Goal: Task Accomplishment & Management: Manage account settings

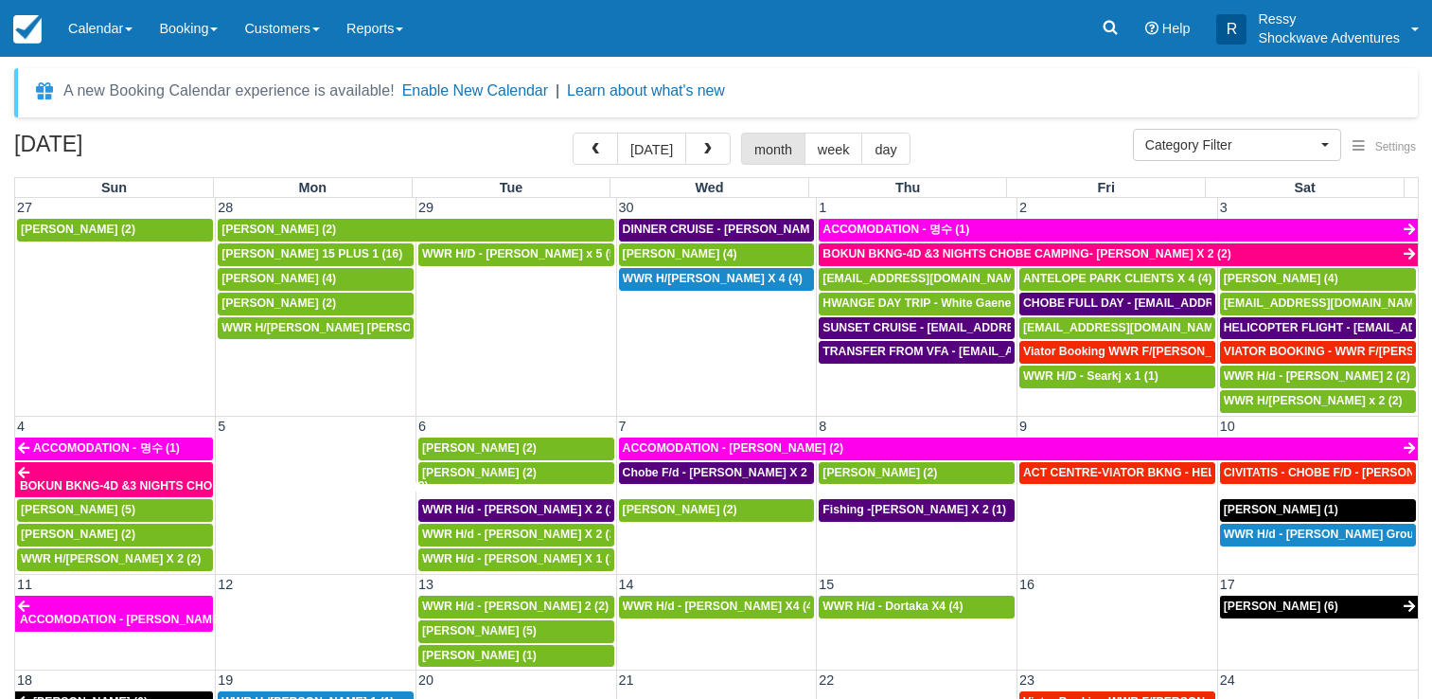
select select
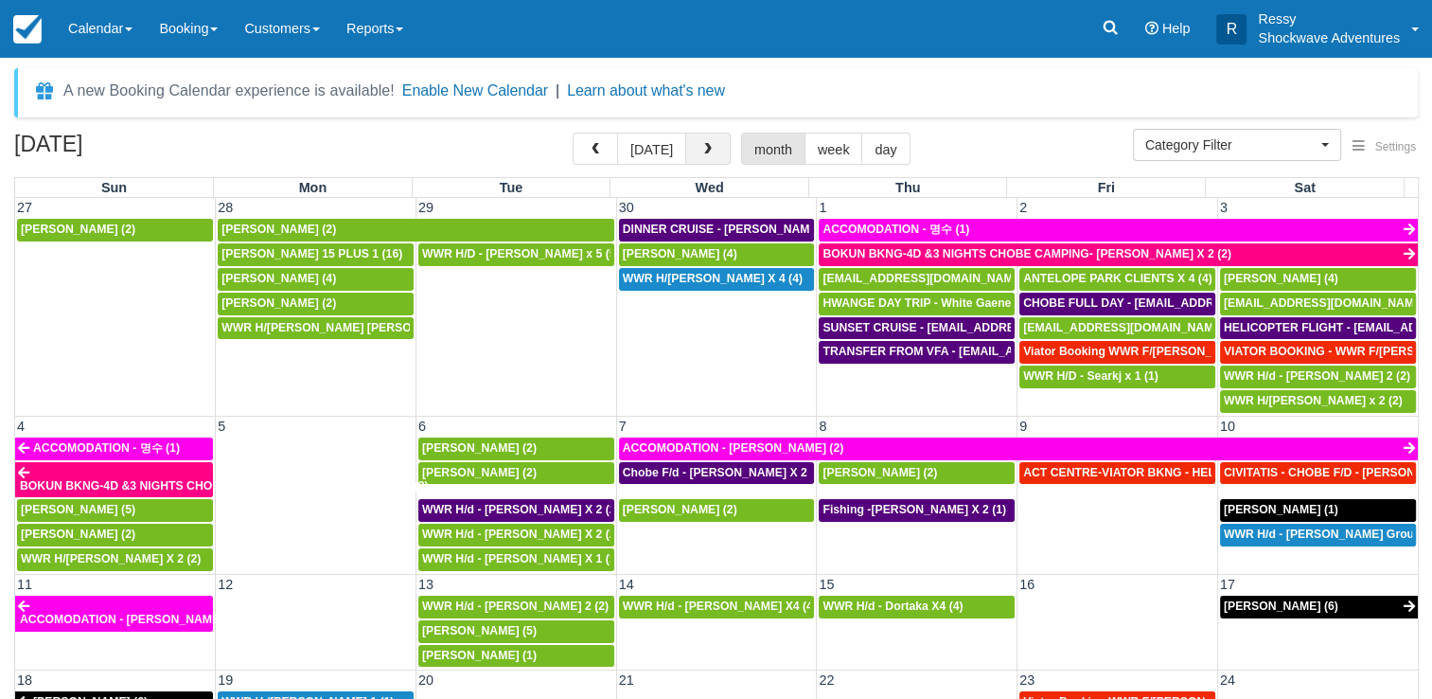
click at [717, 150] on button "button" at bounding box center [707, 149] width 45 height 32
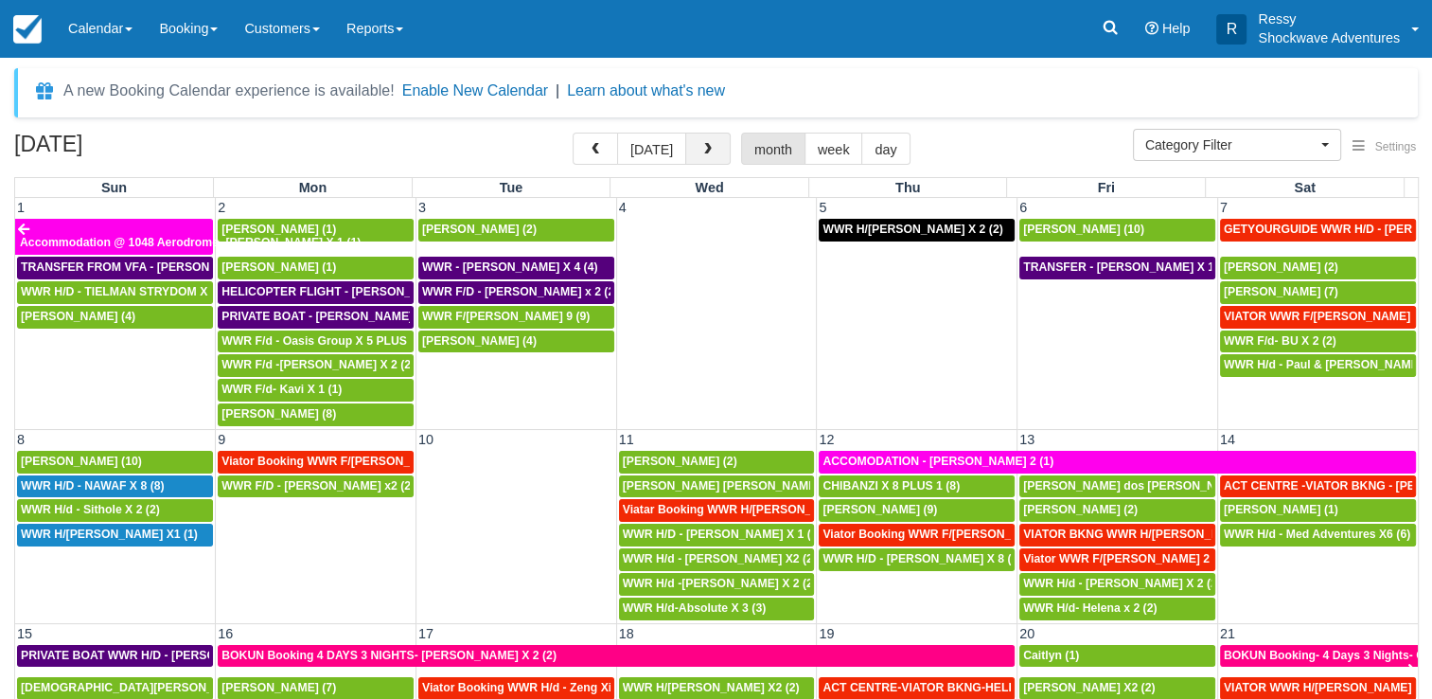
click at [715, 150] on button "button" at bounding box center [707, 149] width 45 height 32
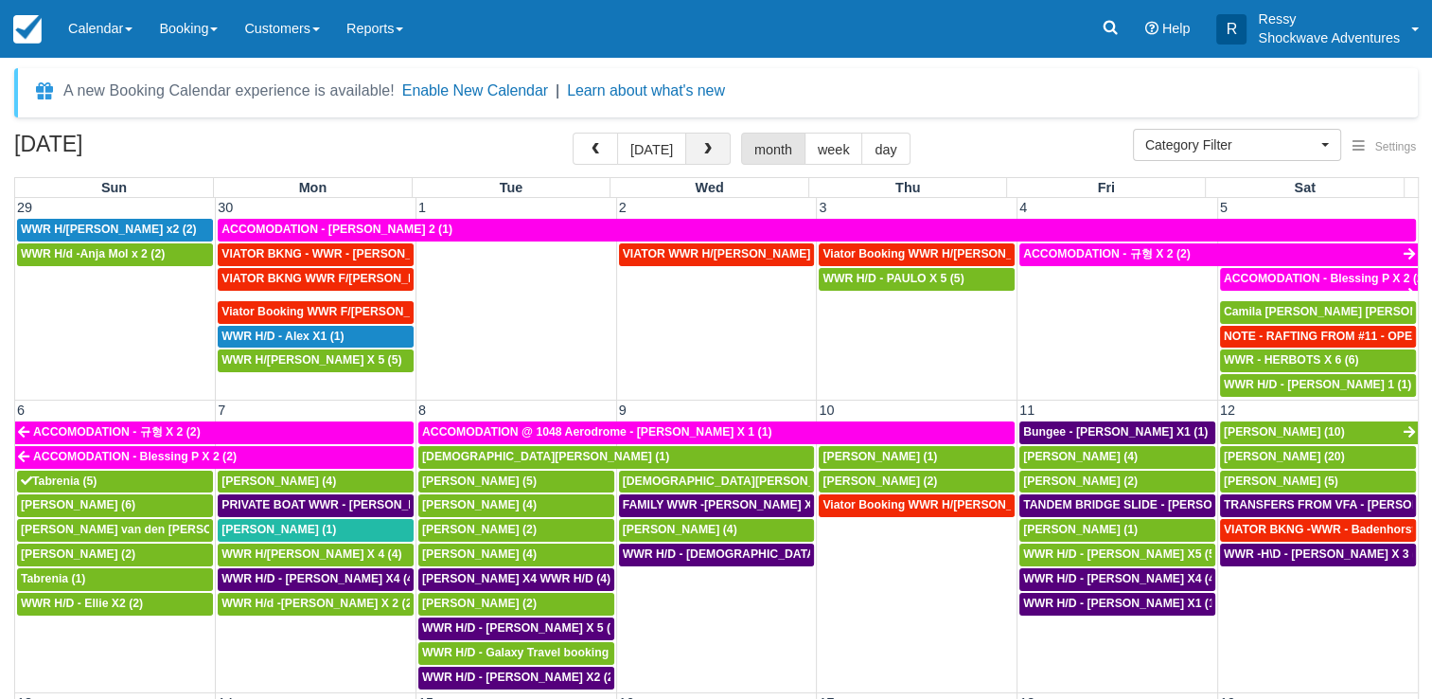
click at [717, 154] on button "button" at bounding box center [707, 149] width 45 height 32
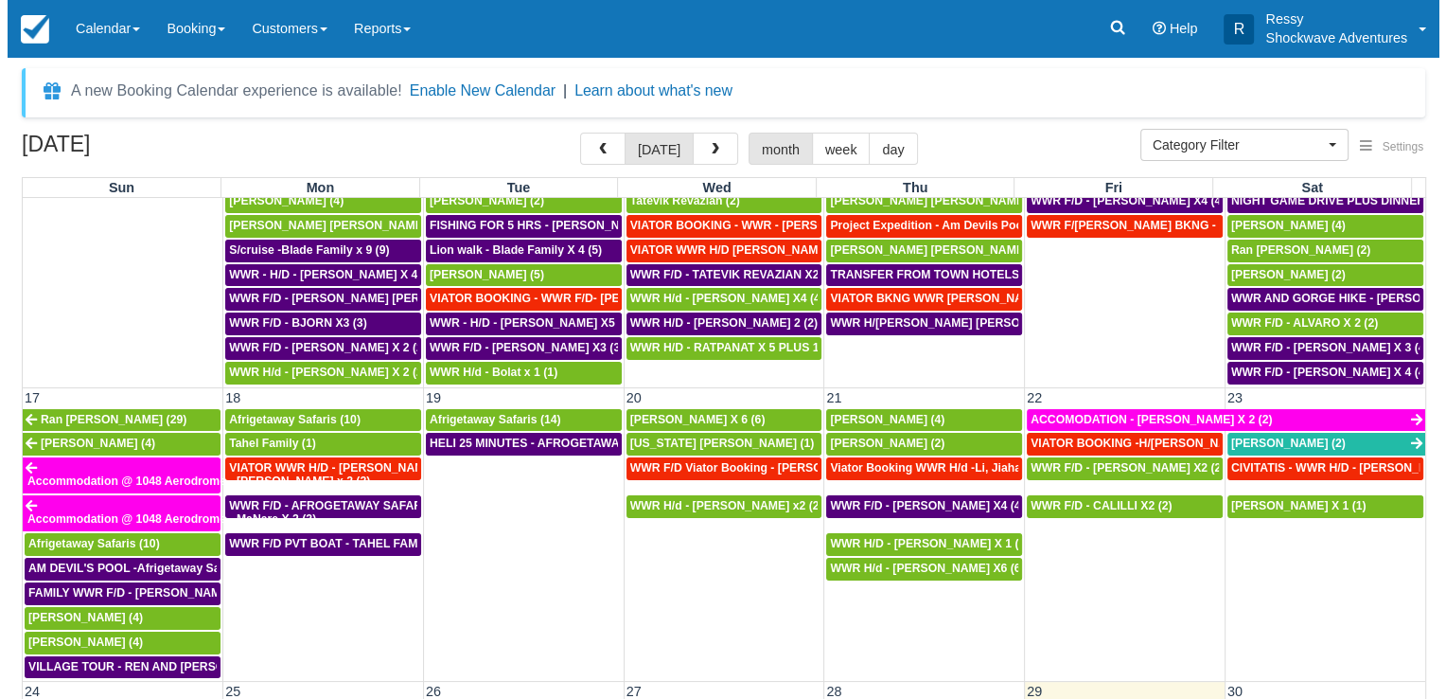
scroll to position [1136, 0]
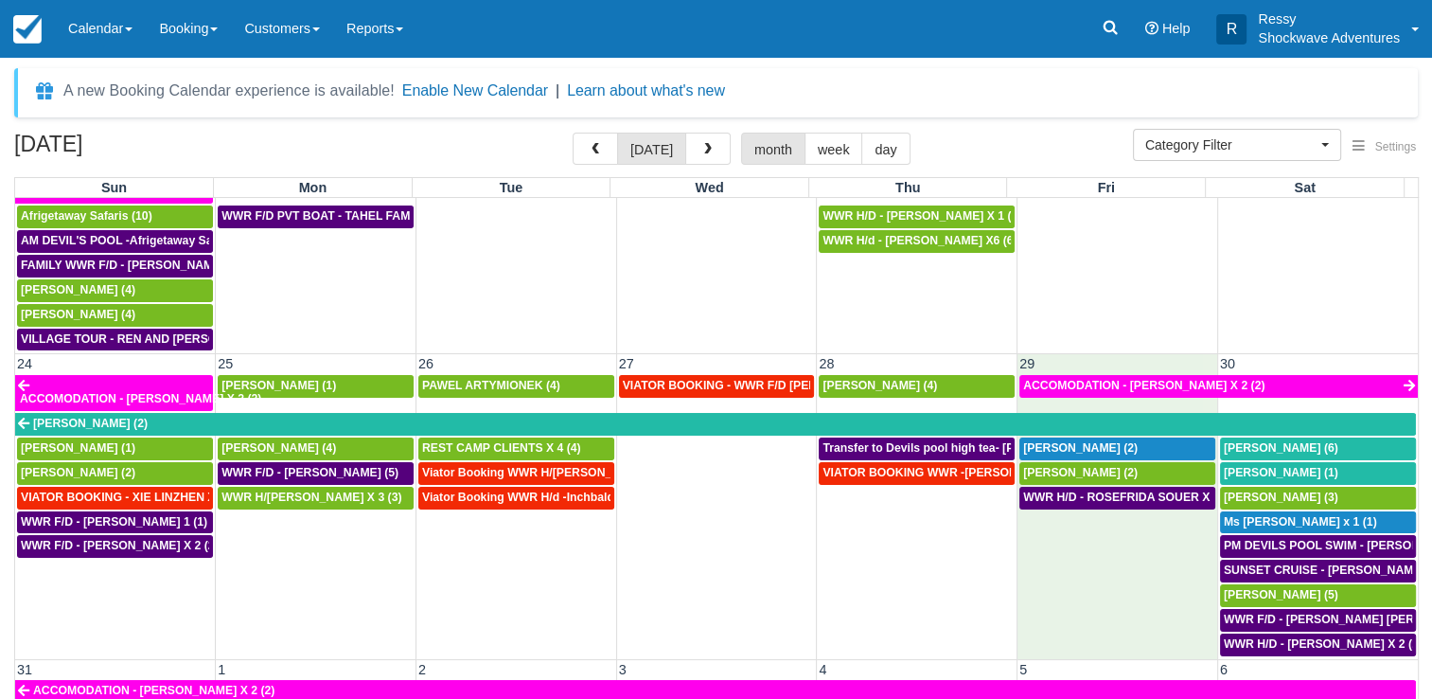
click at [1072, 552] on td "WWR H/D - ROSEFRIDA SOUER X 2 (2)" at bounding box center [1117, 571] width 201 height 171
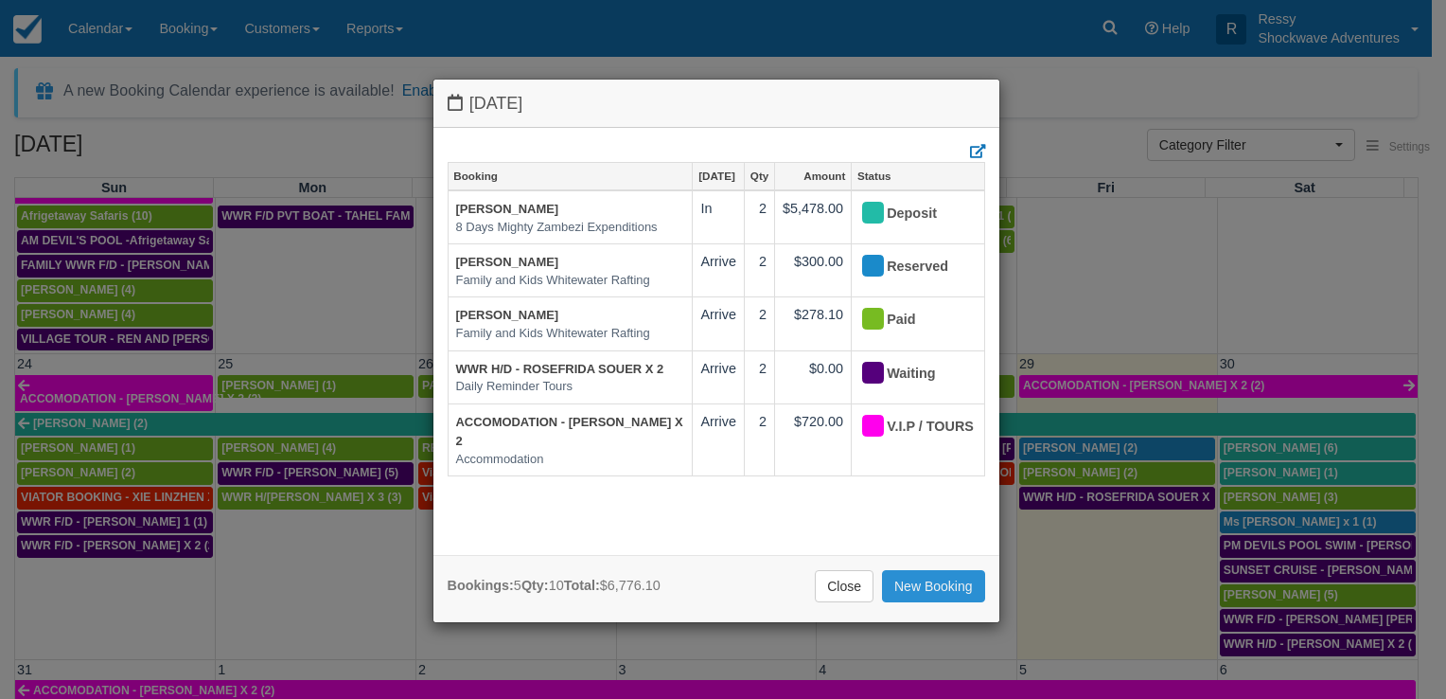
click at [920, 589] on link "New Booking" at bounding box center [933, 586] width 103 height 32
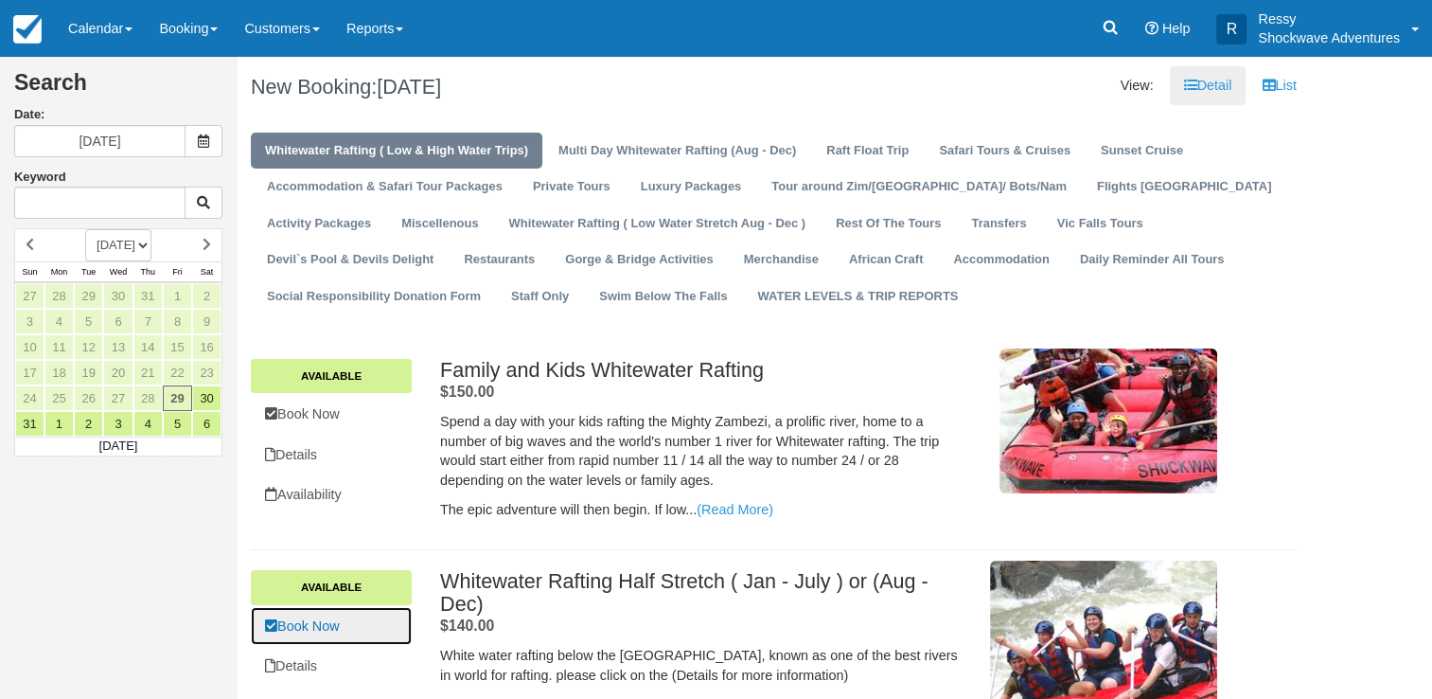
click at [345, 642] on link "Book Now" at bounding box center [331, 626] width 161 height 39
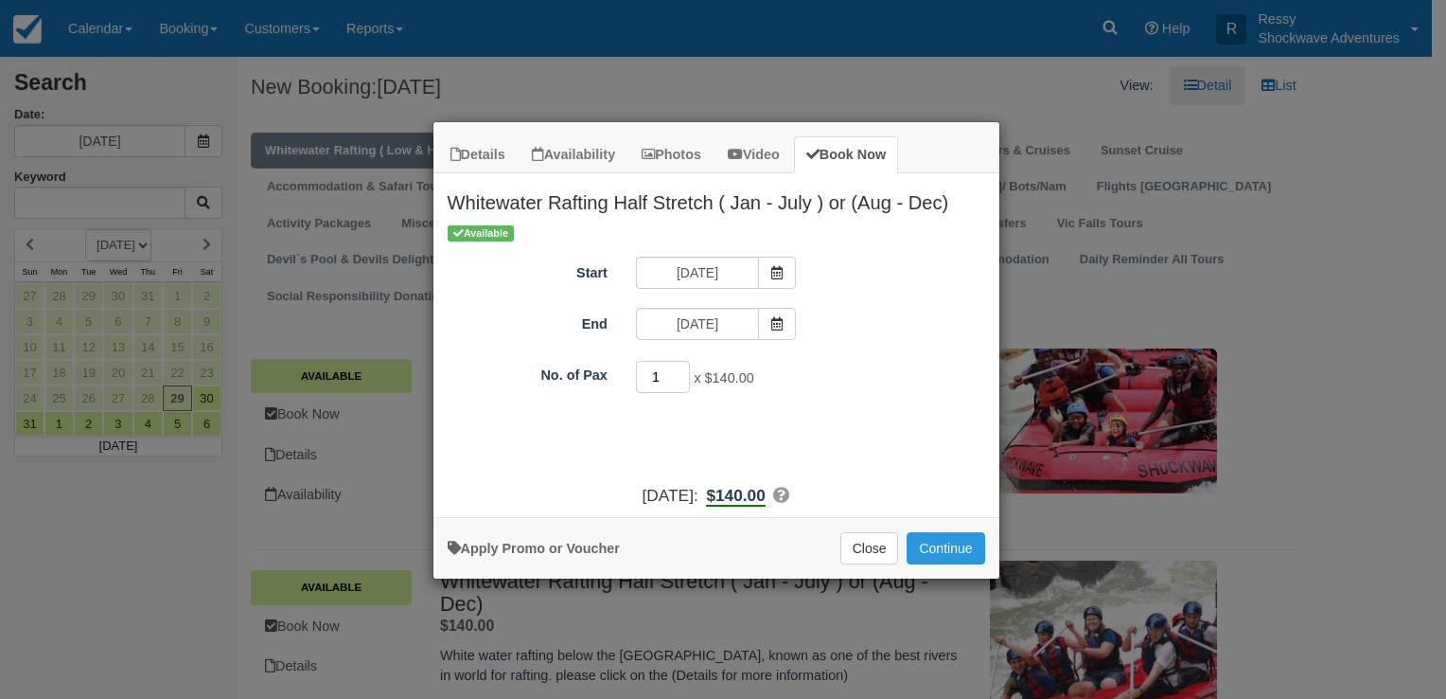
click at [674, 373] on input "1" at bounding box center [663, 377] width 55 height 32
click at [681, 369] on input "2" at bounding box center [663, 377] width 55 height 32
type input "3"
click at [681, 369] on input "3" at bounding box center [663, 377] width 55 height 32
click at [941, 546] on button "Continue" at bounding box center [946, 548] width 78 height 32
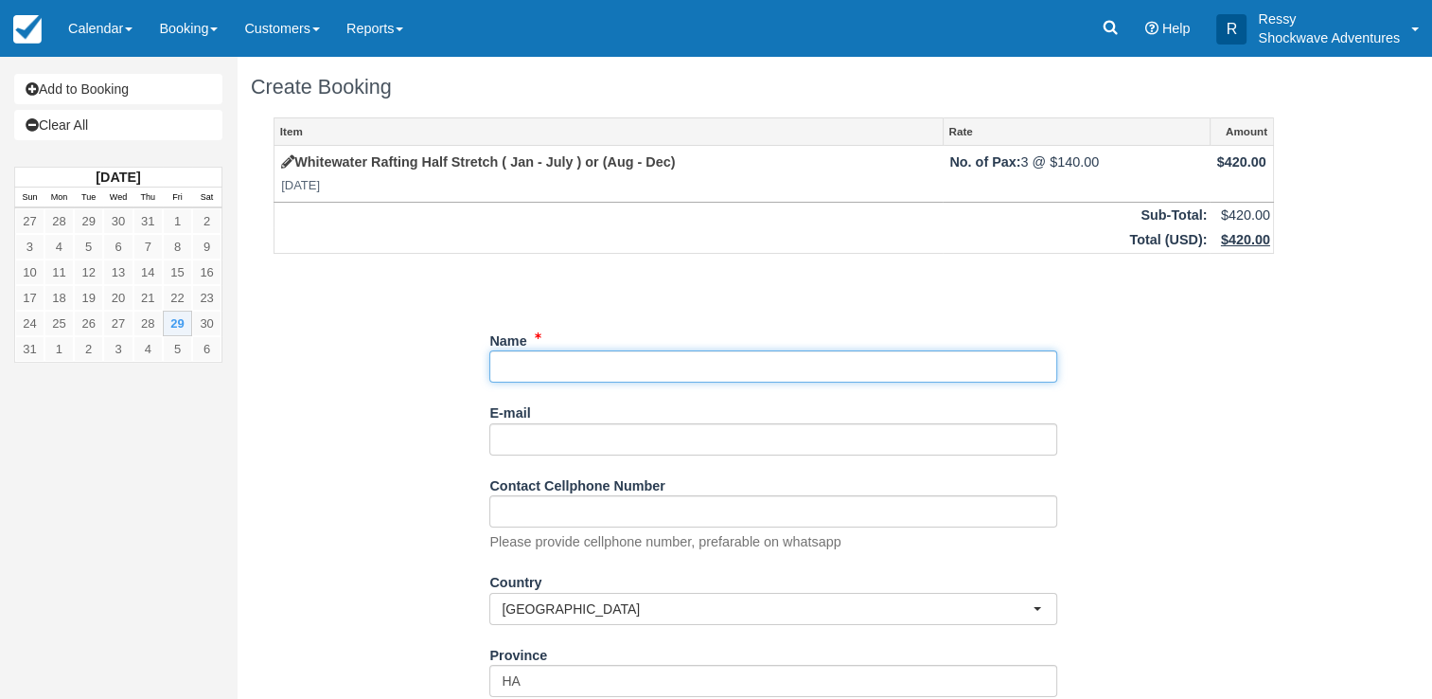
click at [654, 369] on input "Name" at bounding box center [773, 366] width 568 height 32
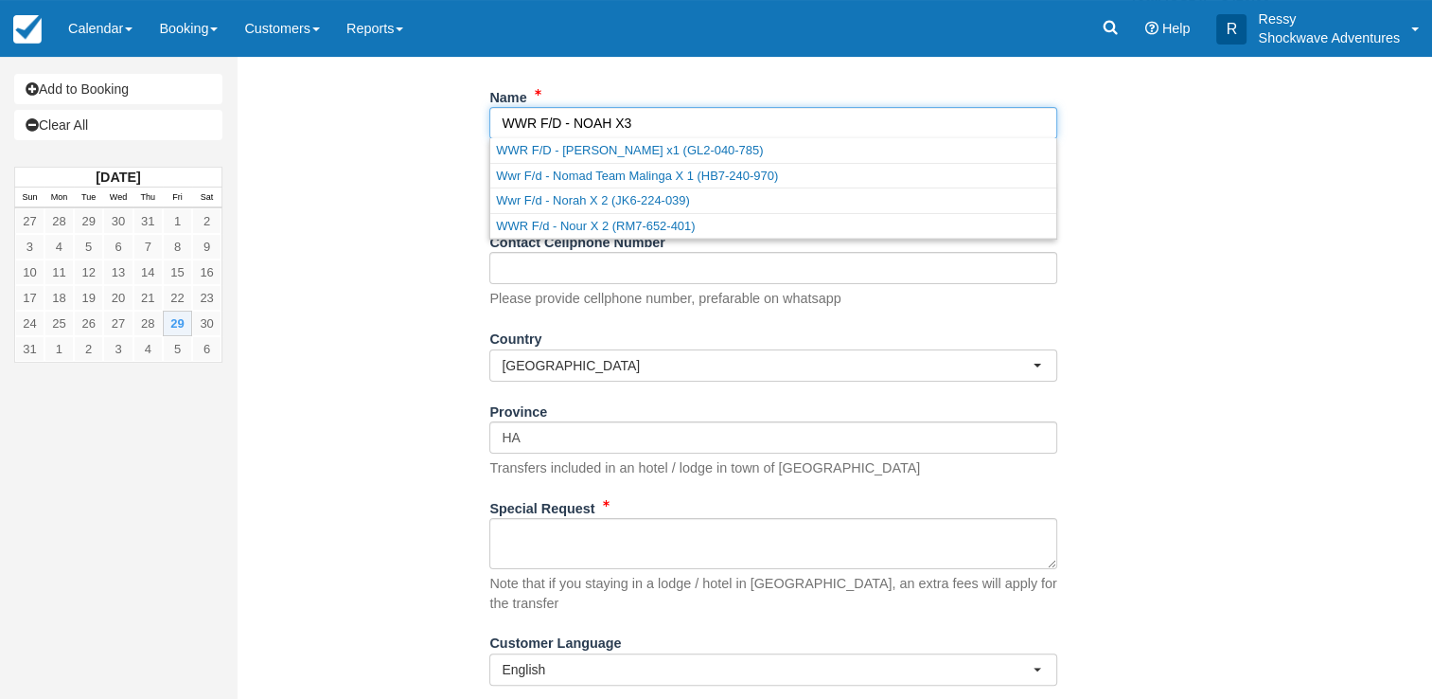
scroll to position [269, 0]
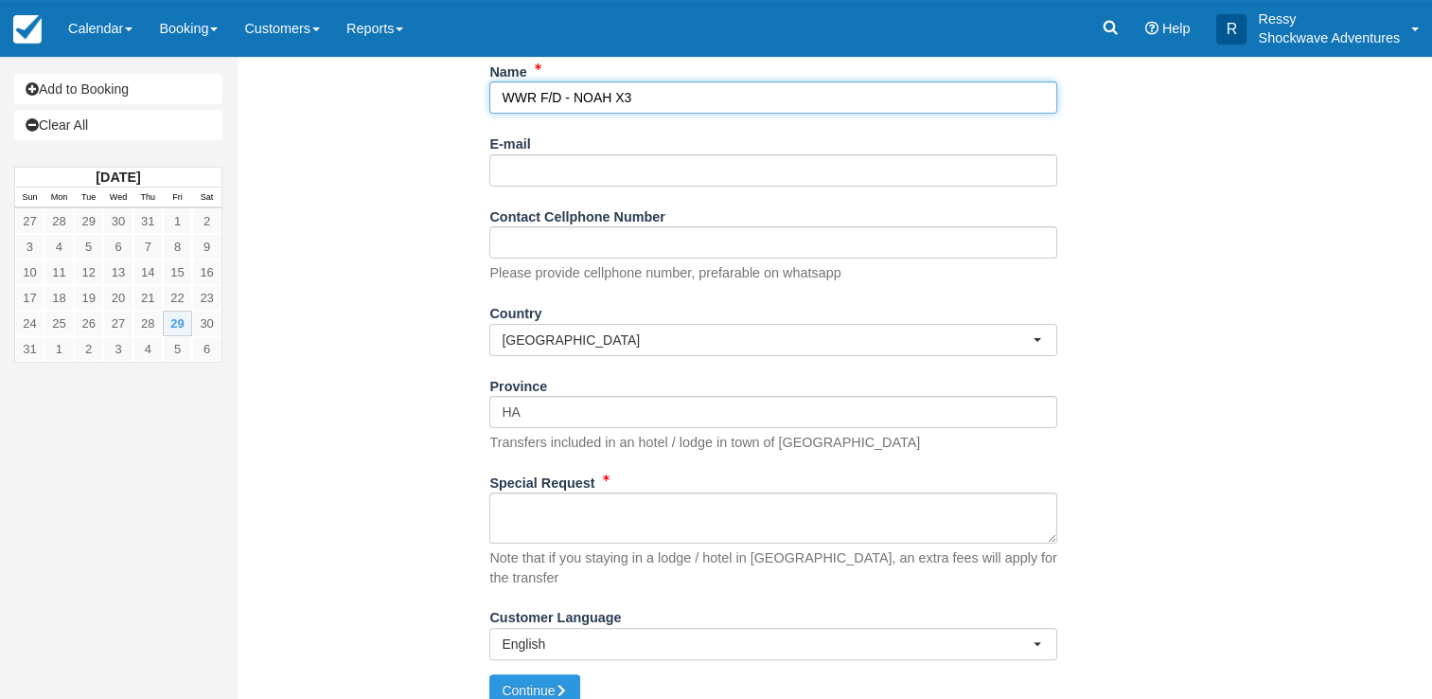
type input "WWR F/D - NOAH X3"
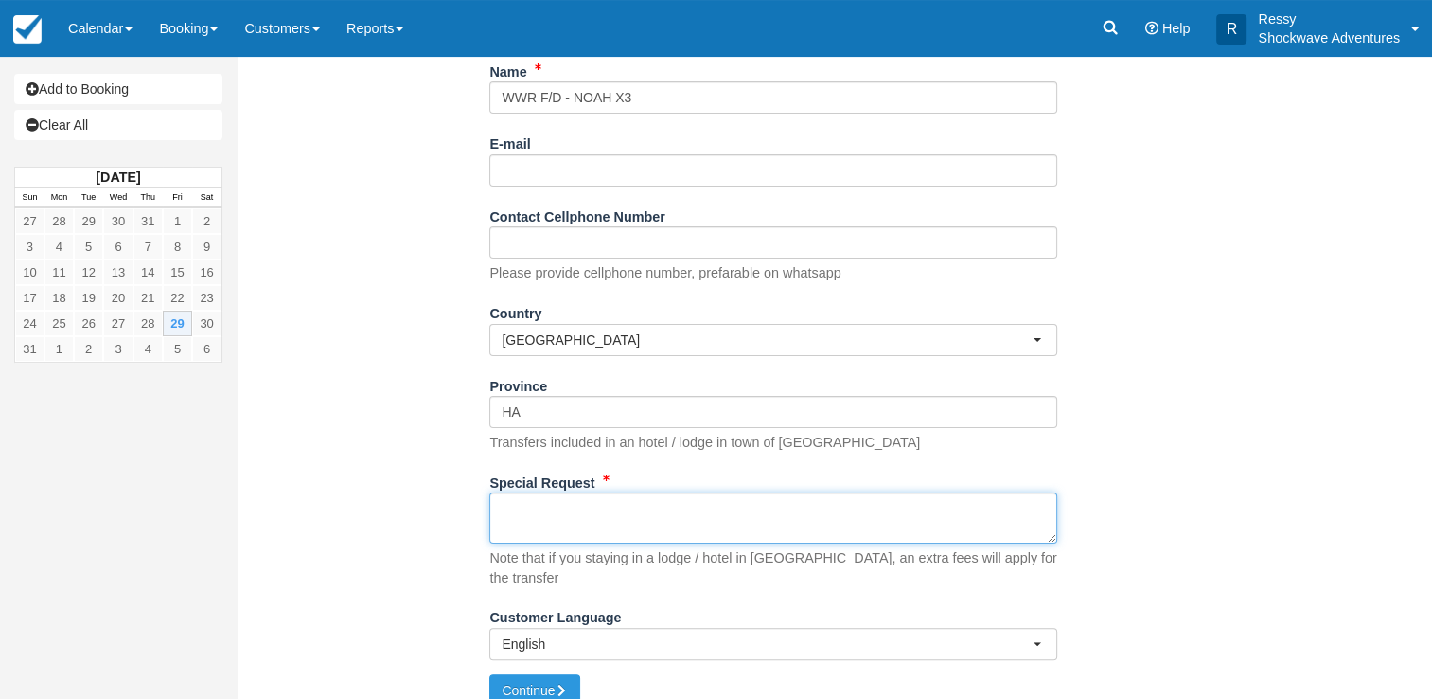
click at [600, 509] on textarea "Special Request" at bounding box center [773, 517] width 568 height 51
drag, startPoint x: 553, startPoint y: 491, endPoint x: 552, endPoint y: 504, distance: 13.3
click at [553, 502] on textarea "Special Request" at bounding box center [773, 517] width 568 height 51
paste textarea "CBZ AREA 9307 Mkhosana, [GEOGRAPHIC_DATA], [GEOGRAPHIC_DATA] 00263, [GEOGRAPHIC…"
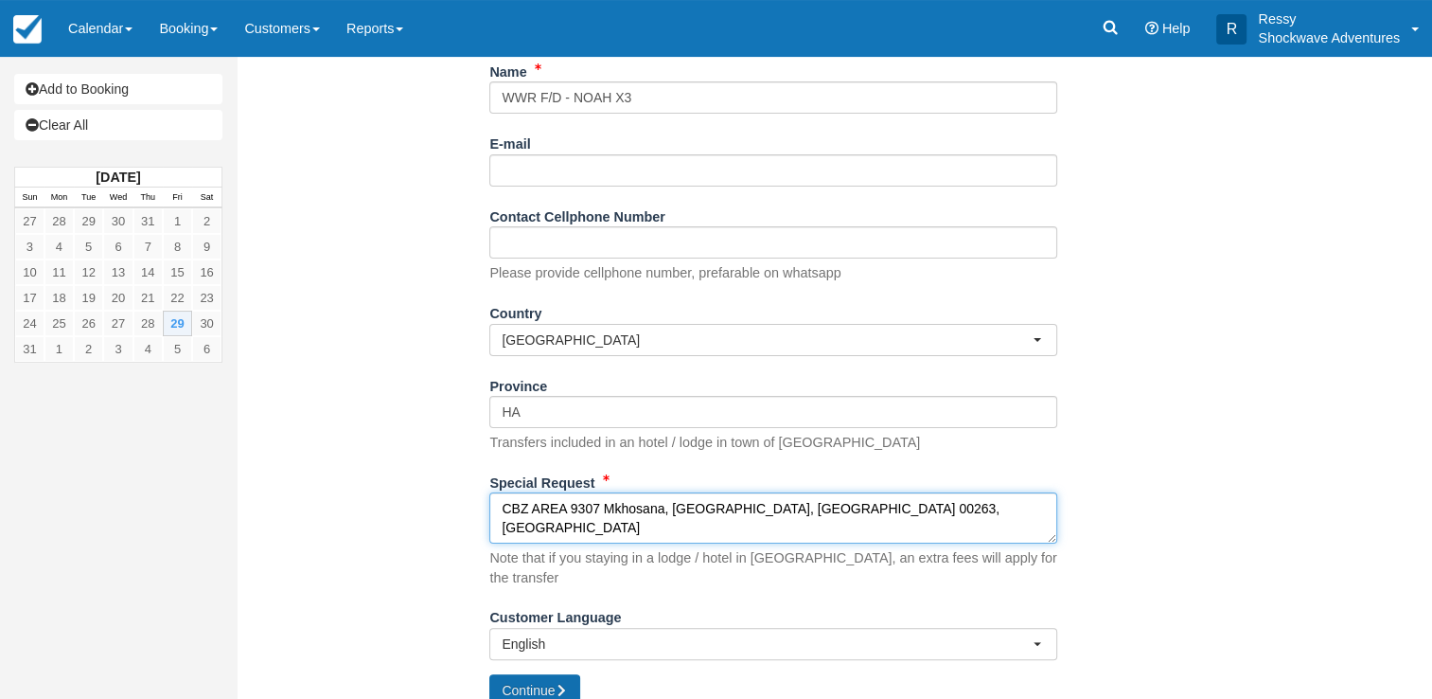
type textarea "CBZ AREA 9307 Mkhosana, [GEOGRAPHIC_DATA], [GEOGRAPHIC_DATA] 00263, [GEOGRAPHIC…"
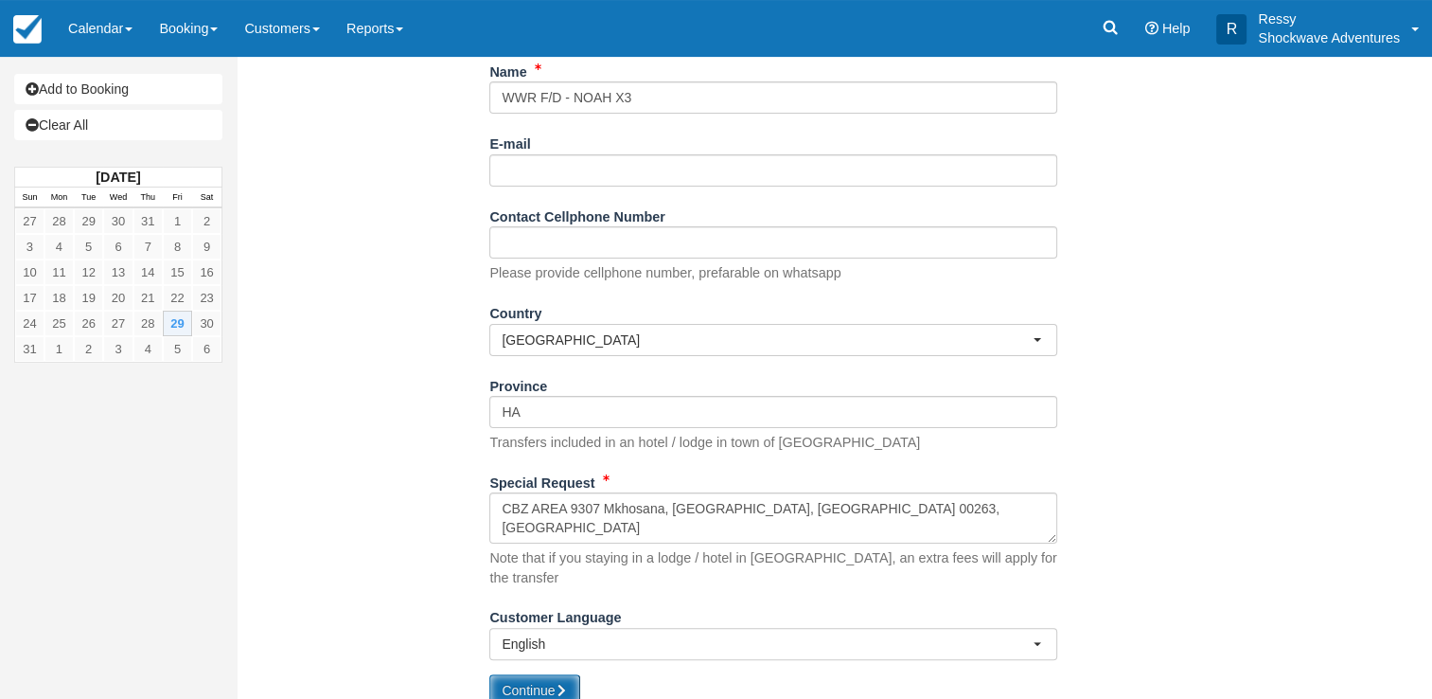
click at [532, 674] on button "Continue" at bounding box center [534, 690] width 91 height 32
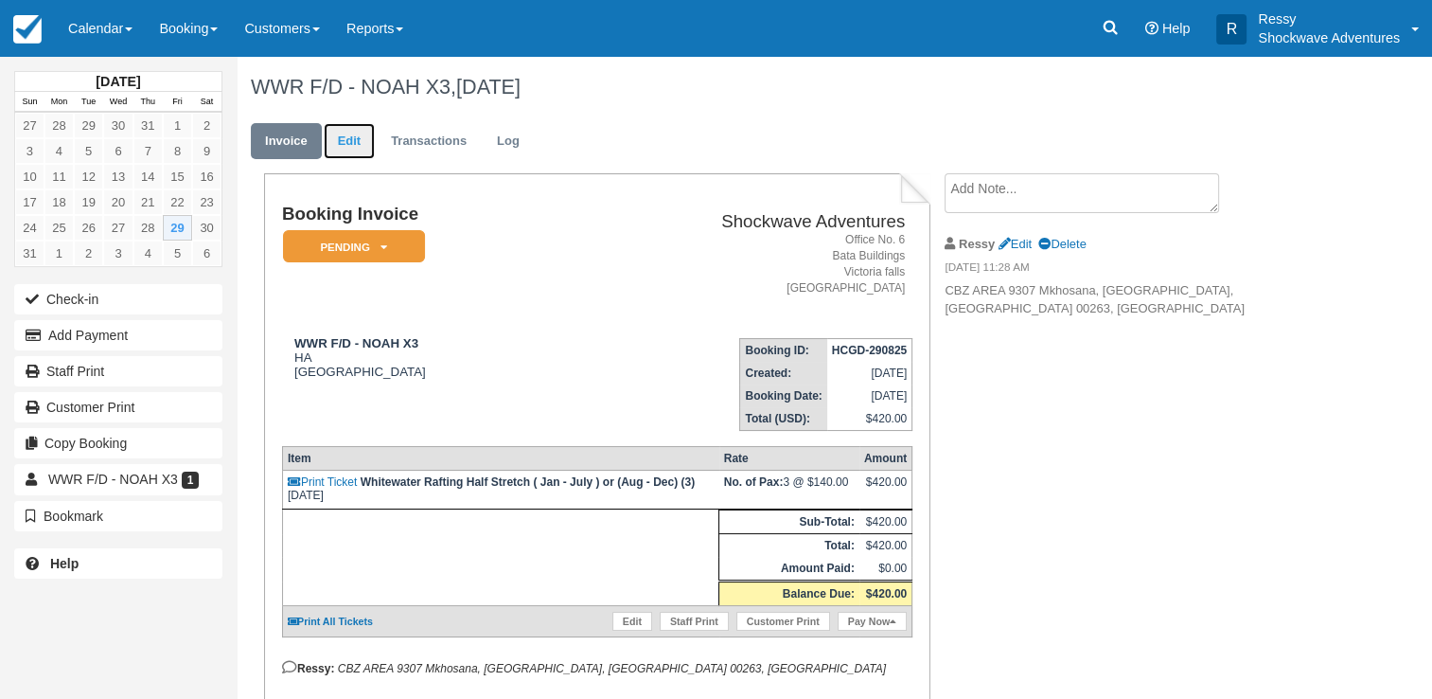
click at [360, 150] on link "Edit" at bounding box center [349, 141] width 51 height 37
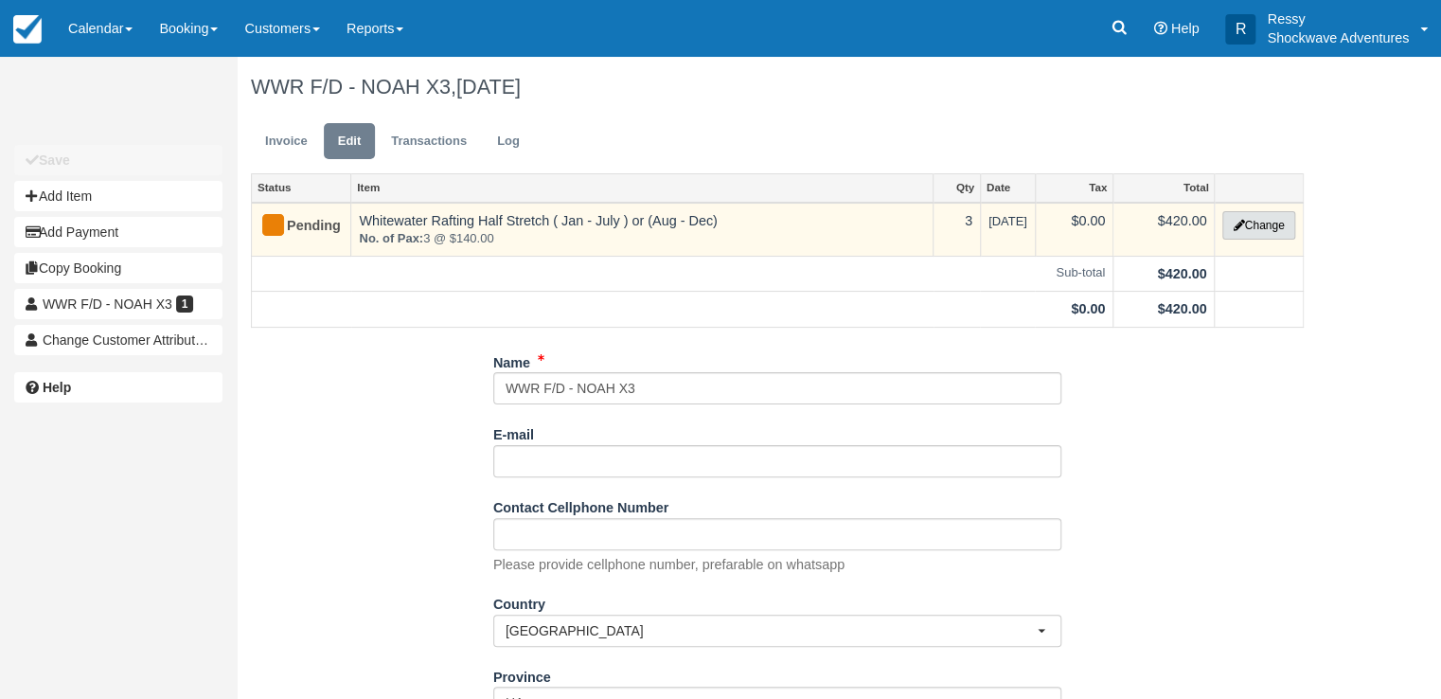
click at [1266, 234] on button "Change" at bounding box center [1258, 225] width 72 height 28
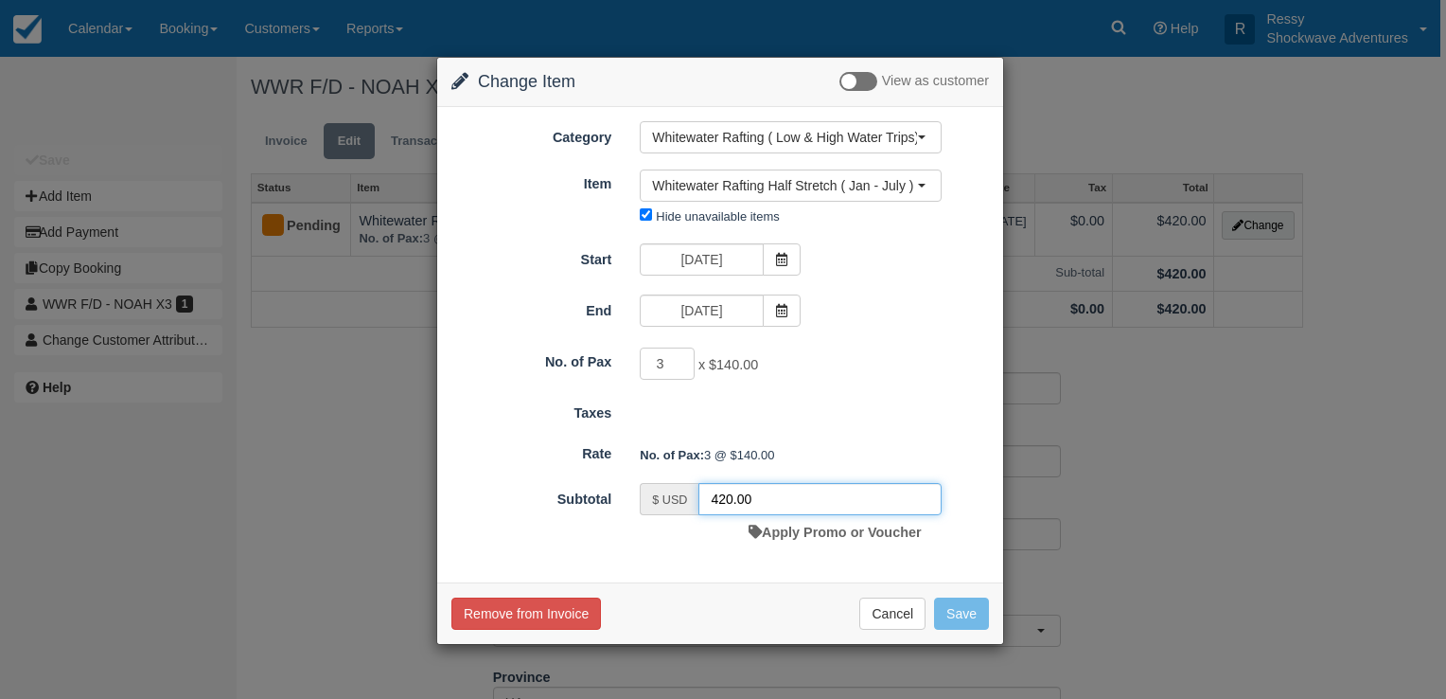
click at [730, 492] on input "420.00" at bounding box center [820, 499] width 243 height 32
type input "345.00"
click at [973, 604] on button "Save" at bounding box center [961, 613] width 55 height 32
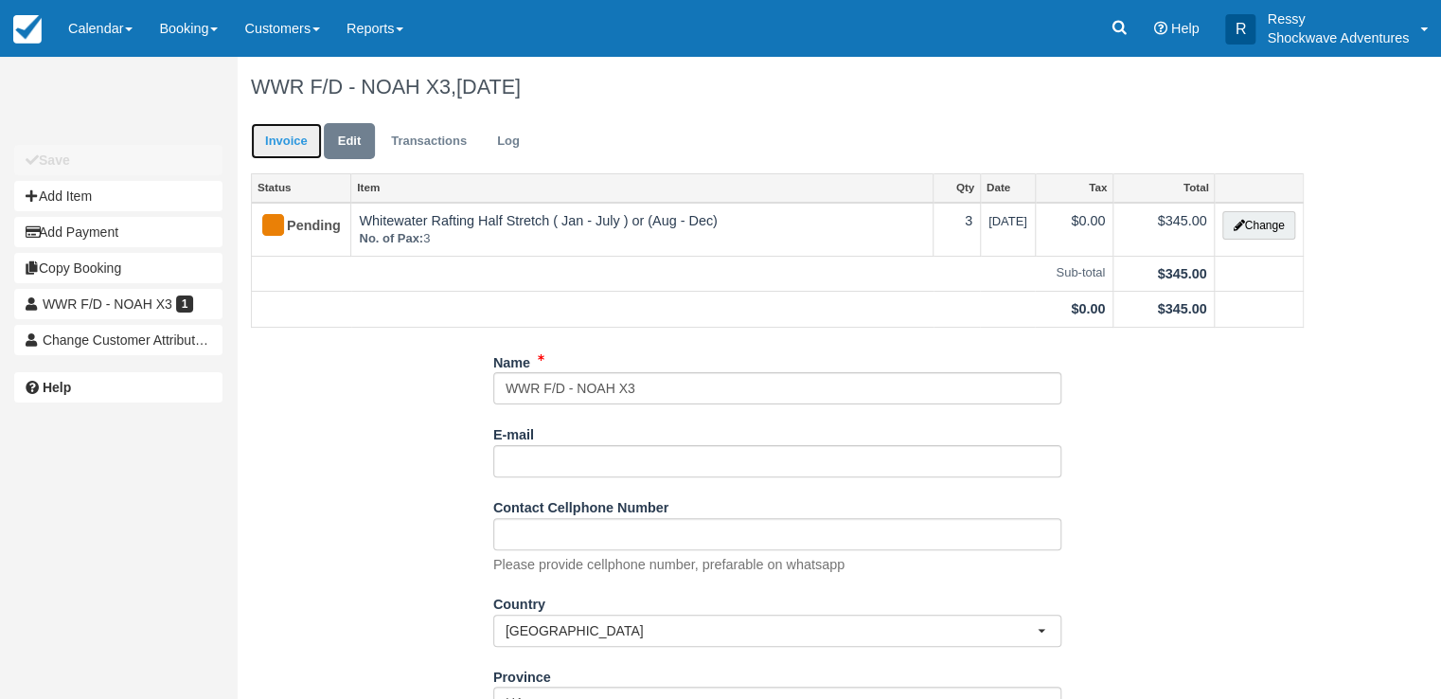
click at [295, 148] on link "Invoice" at bounding box center [286, 141] width 71 height 37
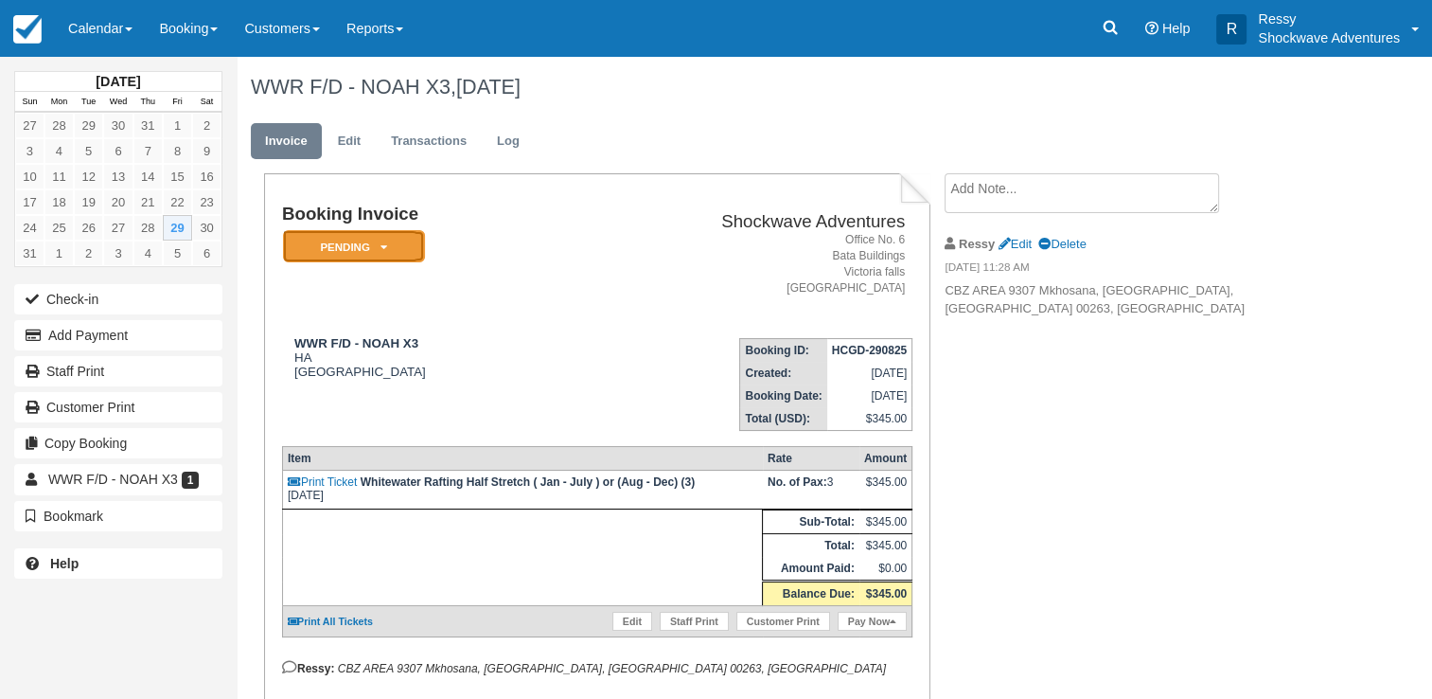
click at [340, 245] on em "Pending" at bounding box center [354, 246] width 142 height 33
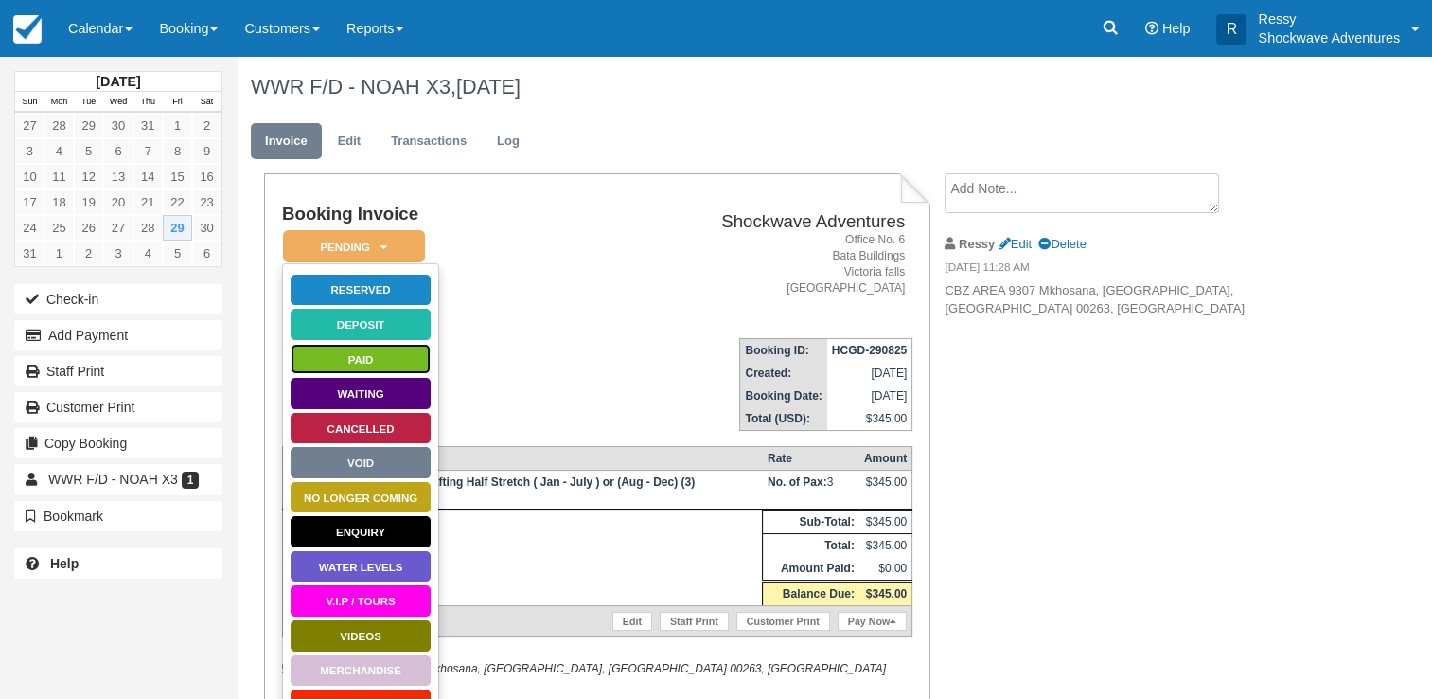
click at [360, 357] on link "Paid" at bounding box center [361, 359] width 142 height 33
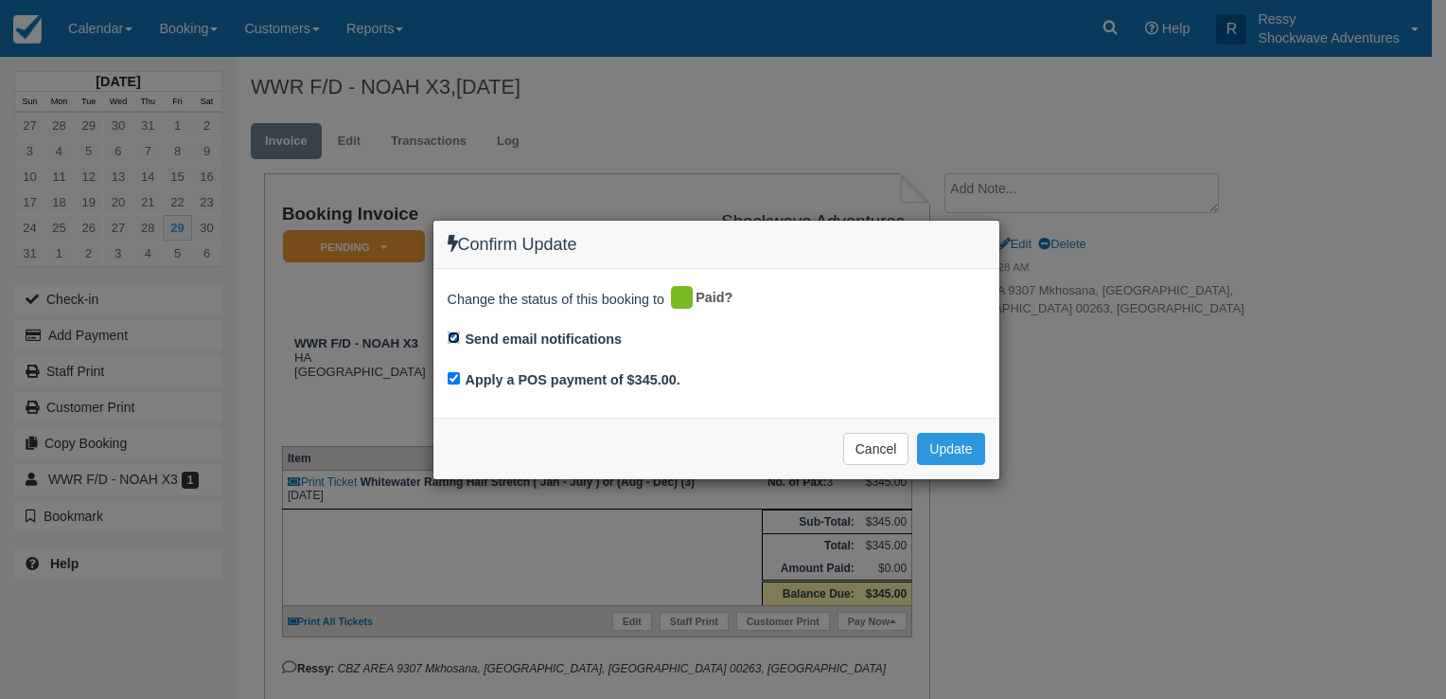
click at [454, 331] on input "Send email notifications" at bounding box center [454, 337] width 12 height 12
checkbox input "false"
click at [451, 382] on input "Apply a POS payment of $345.00." at bounding box center [454, 378] width 12 height 12
checkbox input "false"
click at [948, 446] on button "Update" at bounding box center [950, 449] width 67 height 32
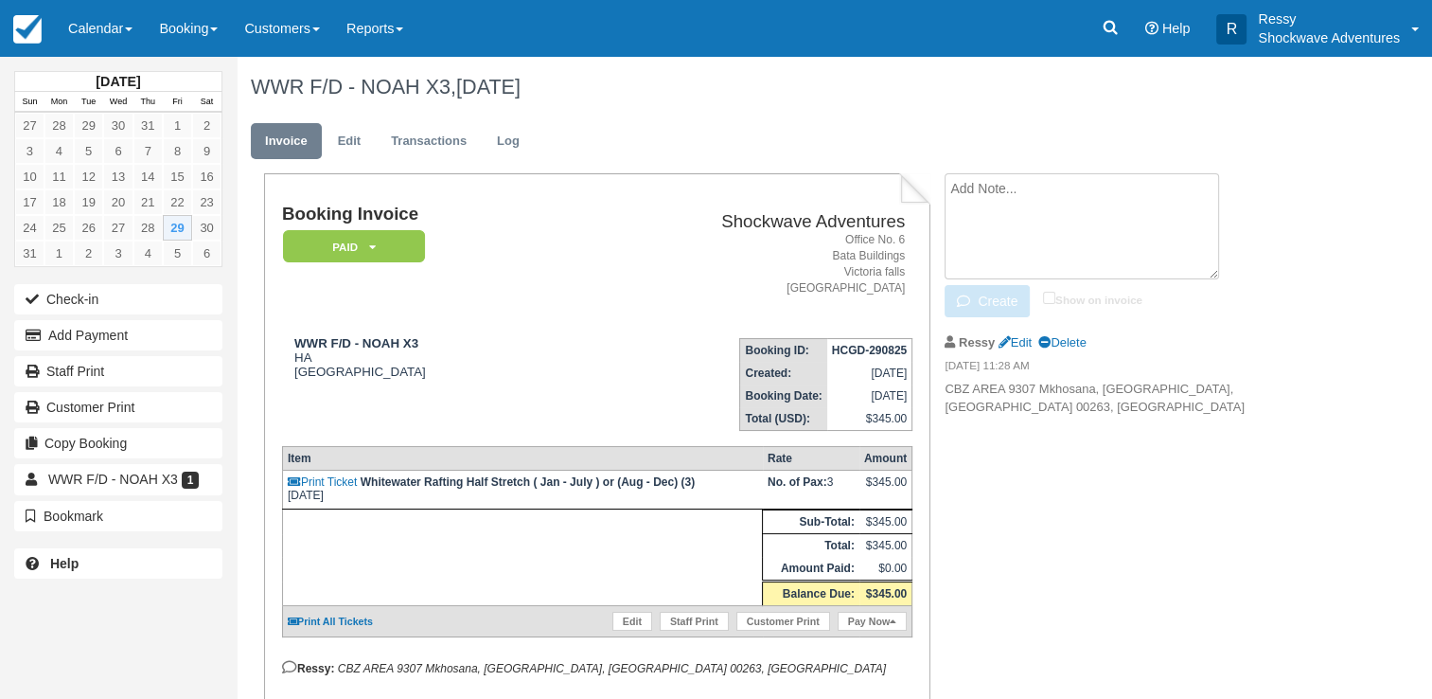
click at [1030, 185] on textarea at bounding box center [1082, 226] width 274 height 106
type textarea "C"
click at [1159, 388] on p "CBZ AREA 9307 Mkhosana, Victoria Falls, MATABELELAND NORTH 00263, Zimbabwe" at bounding box center [1104, 397] width 319 height 35
click at [1374, 331] on div "August 2025 Sun Mon Tue Wed Thu Fri Sat 27 28 29 30 31 1 2 3 4 5 6 7 8 9 10 11 …" at bounding box center [716, 378] width 1432 height 642
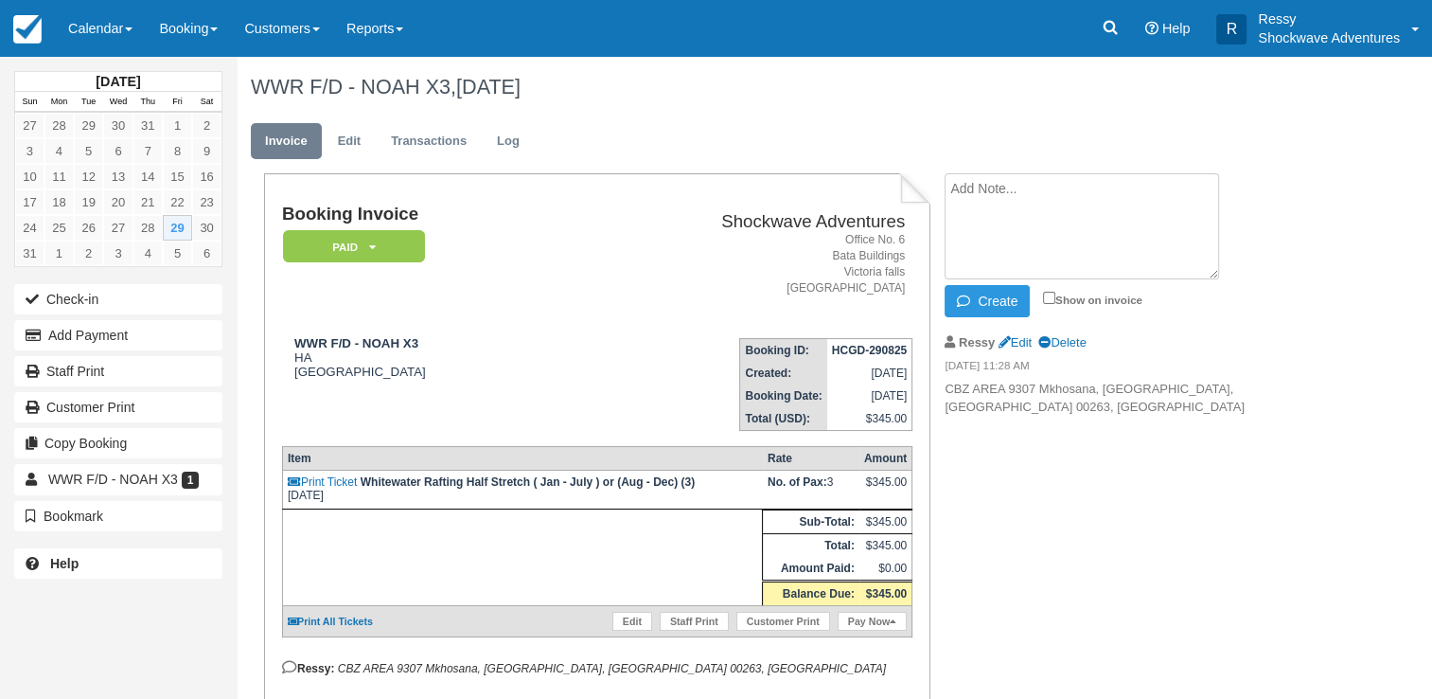
click at [1182, 375] on em "08/29/25 11:28 AM" at bounding box center [1104, 368] width 319 height 21
click at [68, 31] on link "Calendar" at bounding box center [100, 28] width 91 height 57
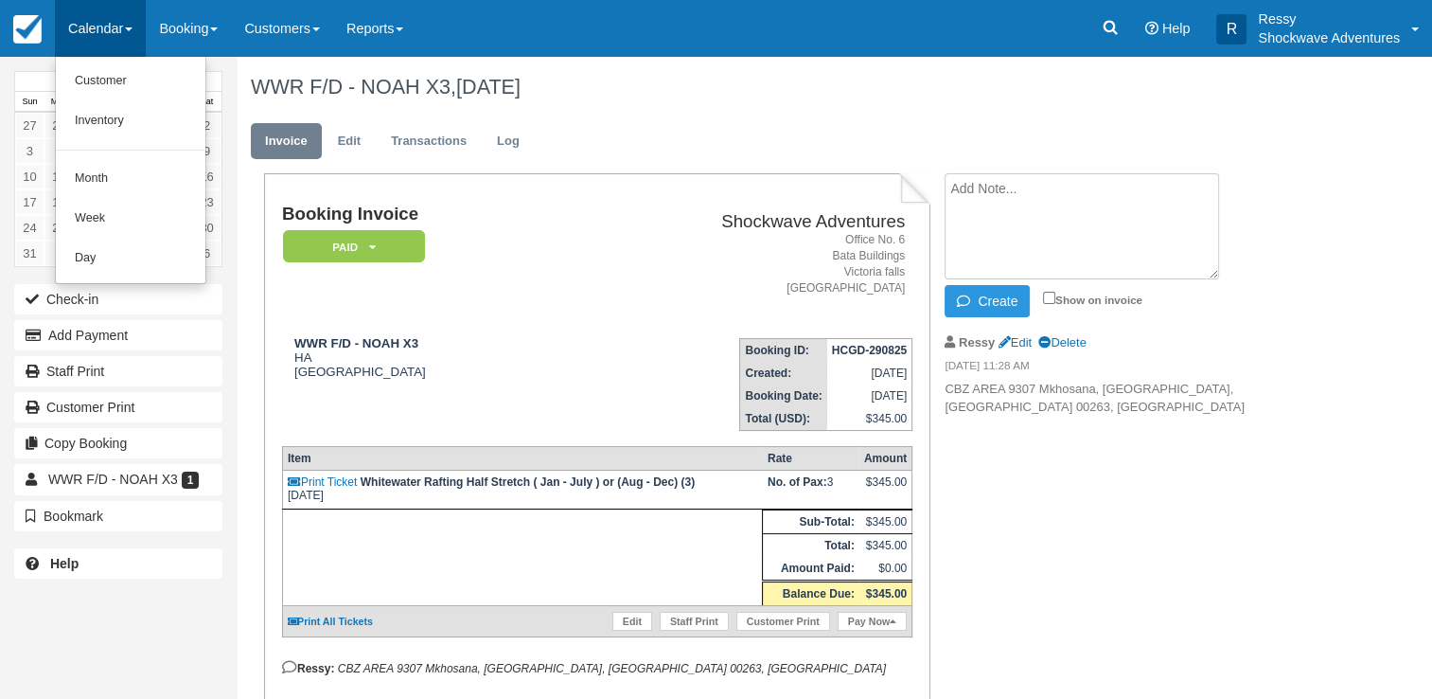
click at [683, 142] on ul "Invoice Edit Transactions Log" at bounding box center [774, 145] width 1046 height 57
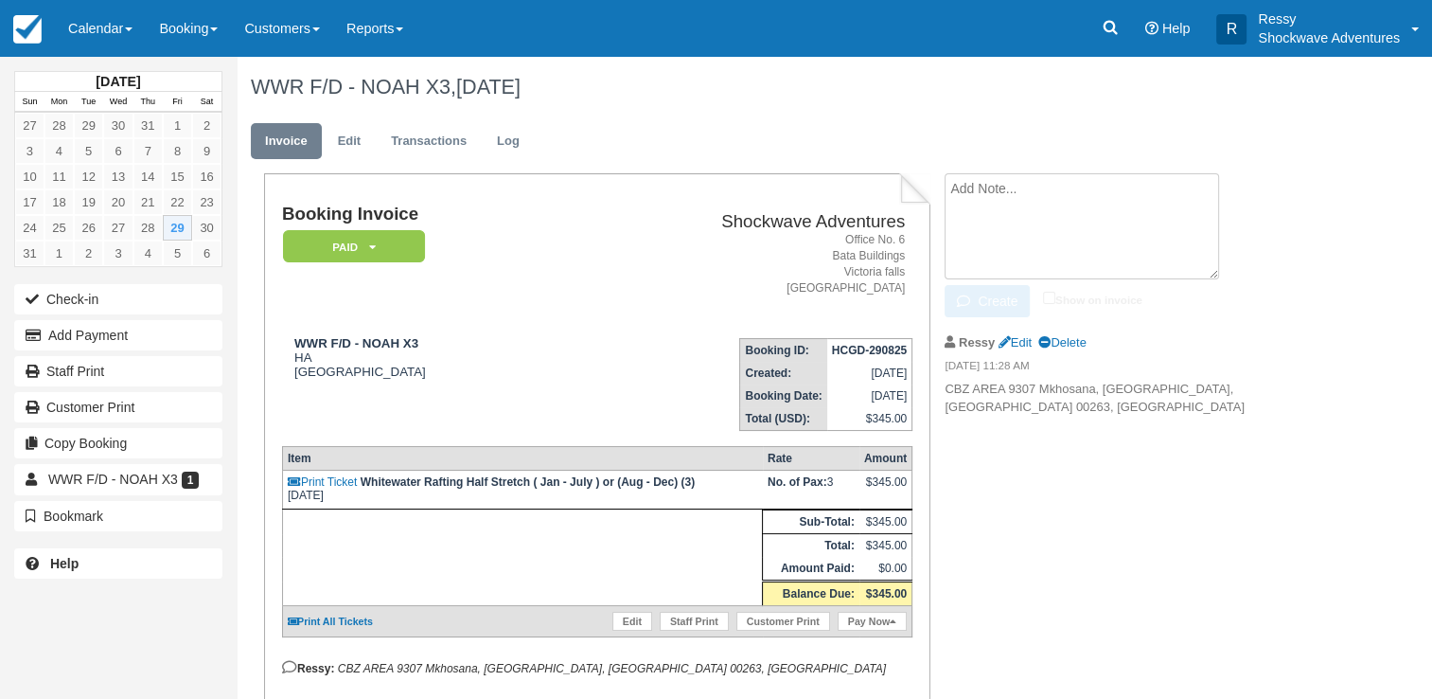
click at [1112, 193] on textarea at bounding box center [1082, 226] width 274 height 106
type textarea "Clients paid $115 per person"
click at [973, 307] on button "Create" at bounding box center [987, 301] width 85 height 32
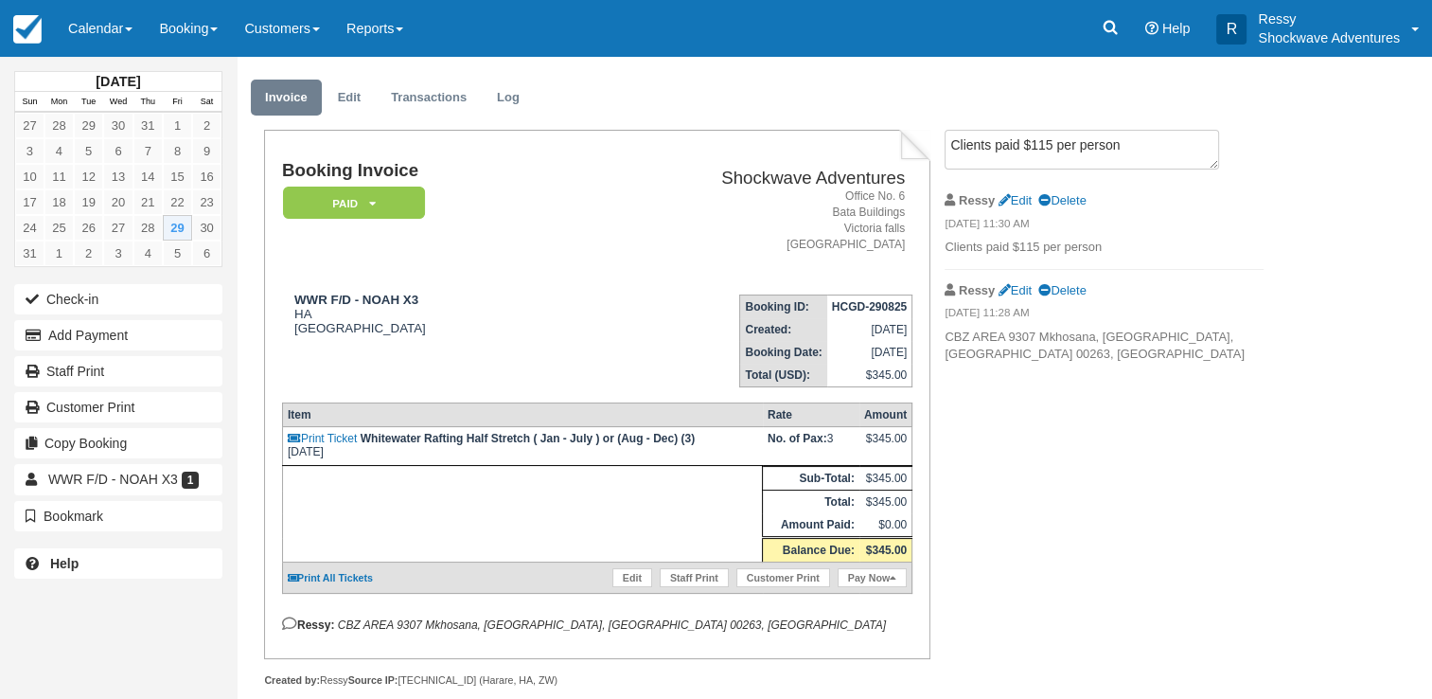
scroll to position [68, 0]
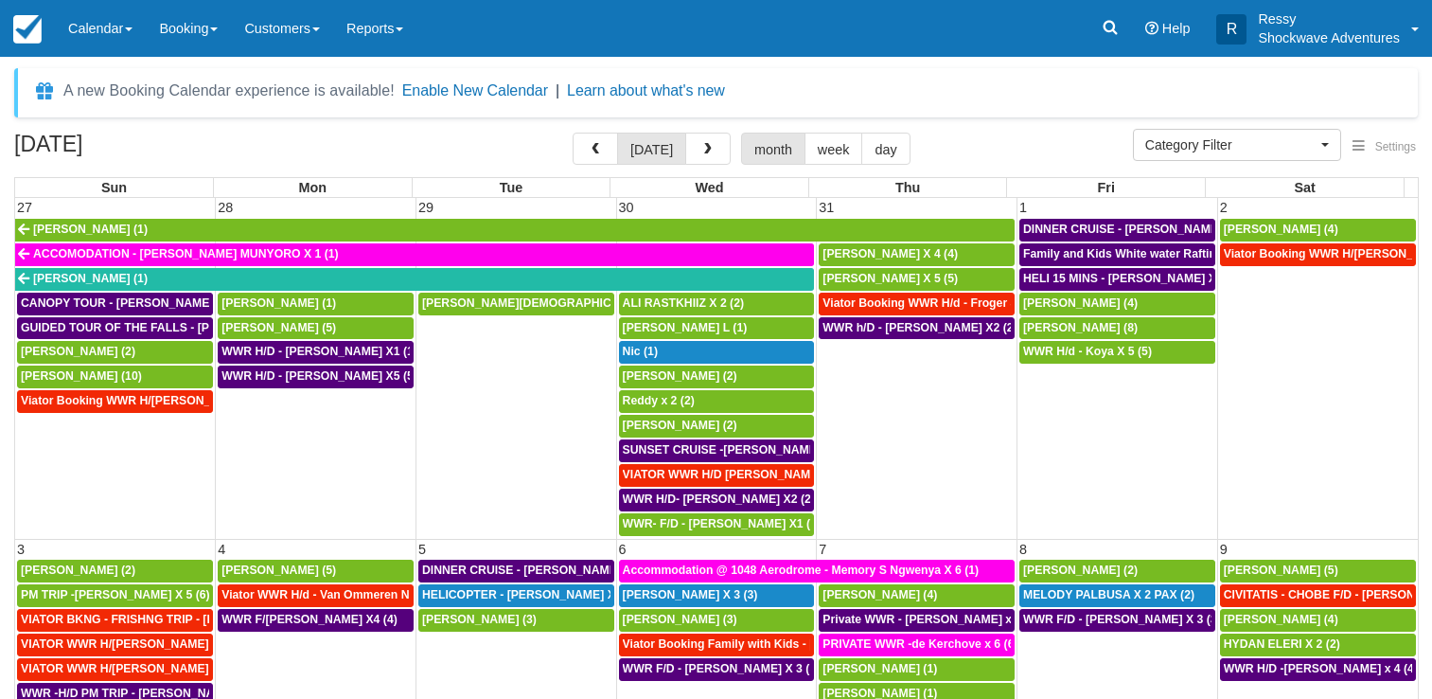
select select
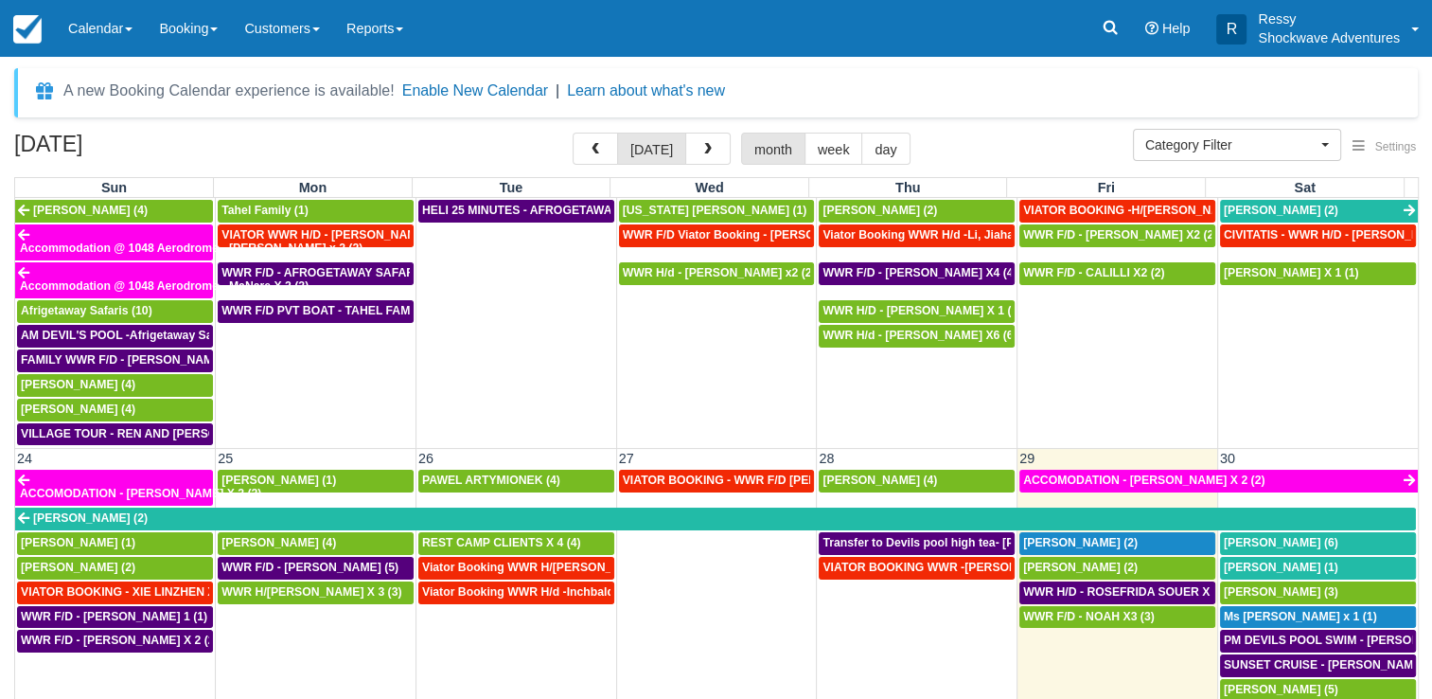
scroll to position [1269, 0]
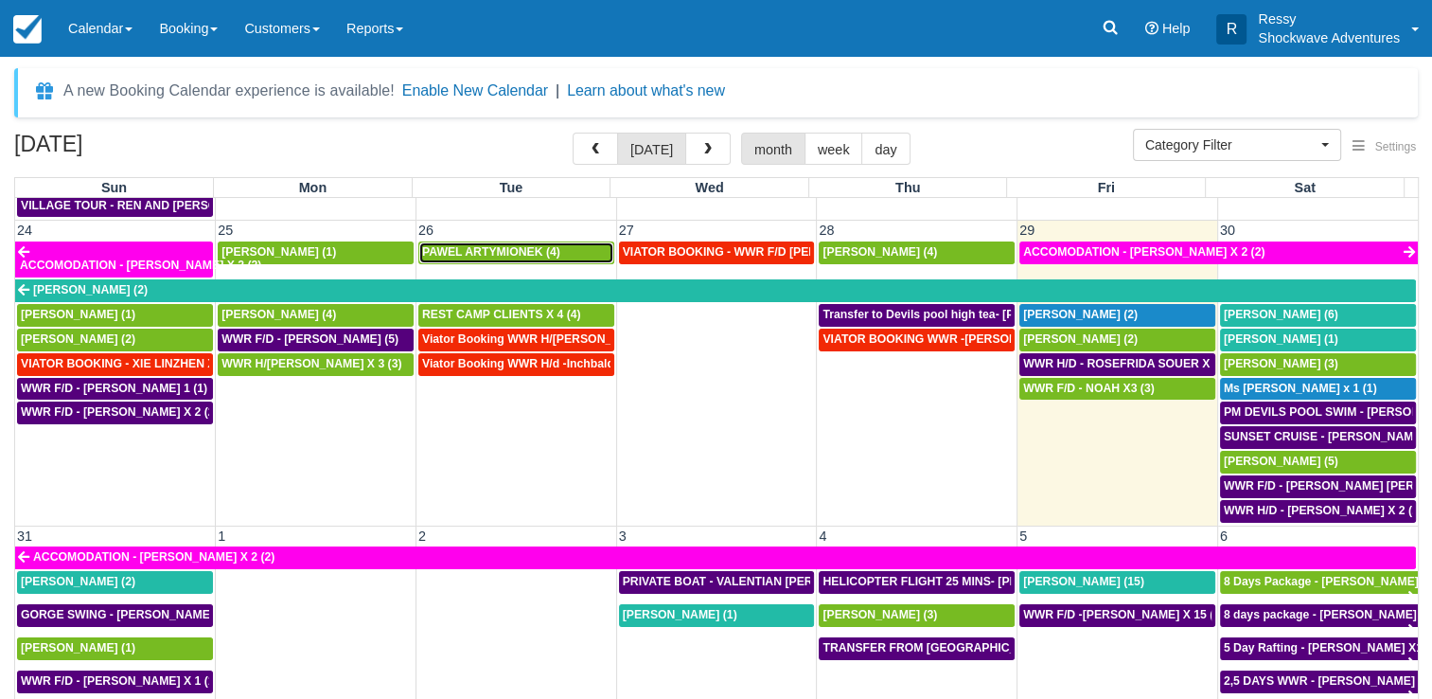
click at [531, 245] on span "PAWEL ARTYMIONEK (4)" at bounding box center [491, 251] width 138 height 13
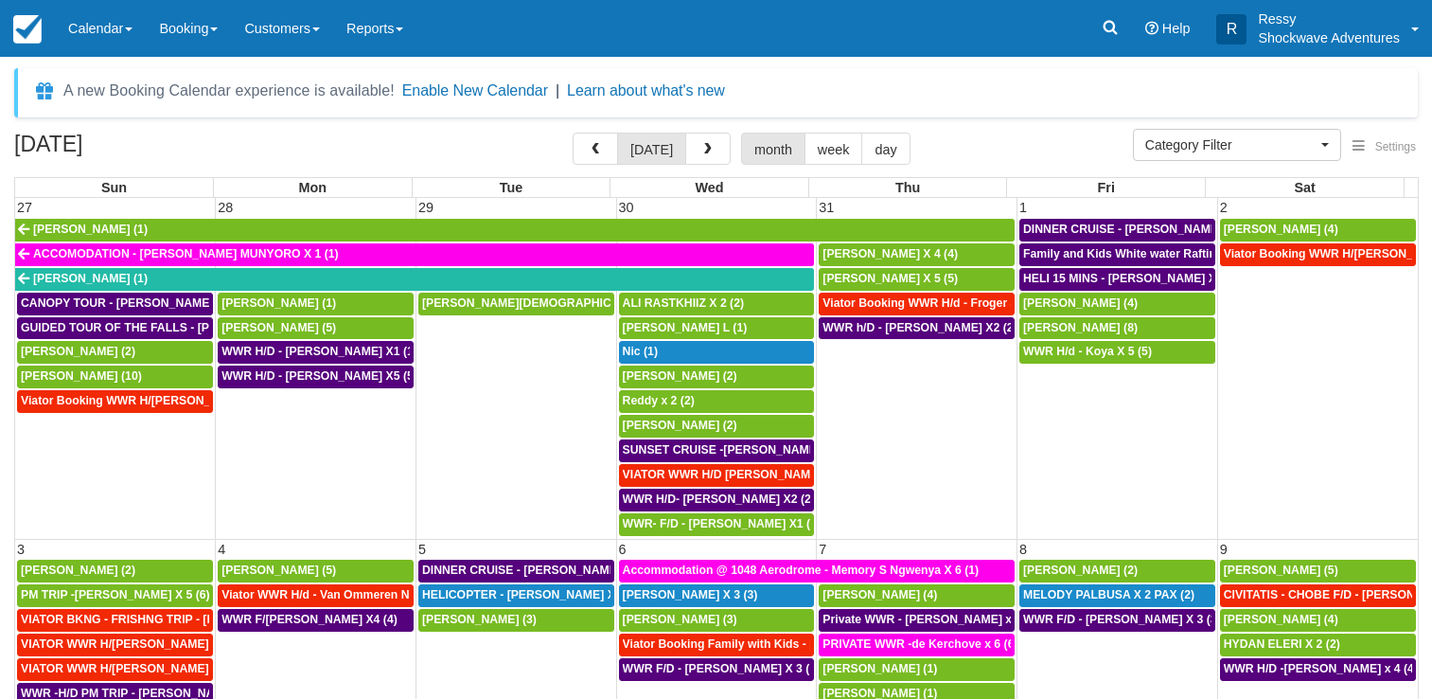
select select
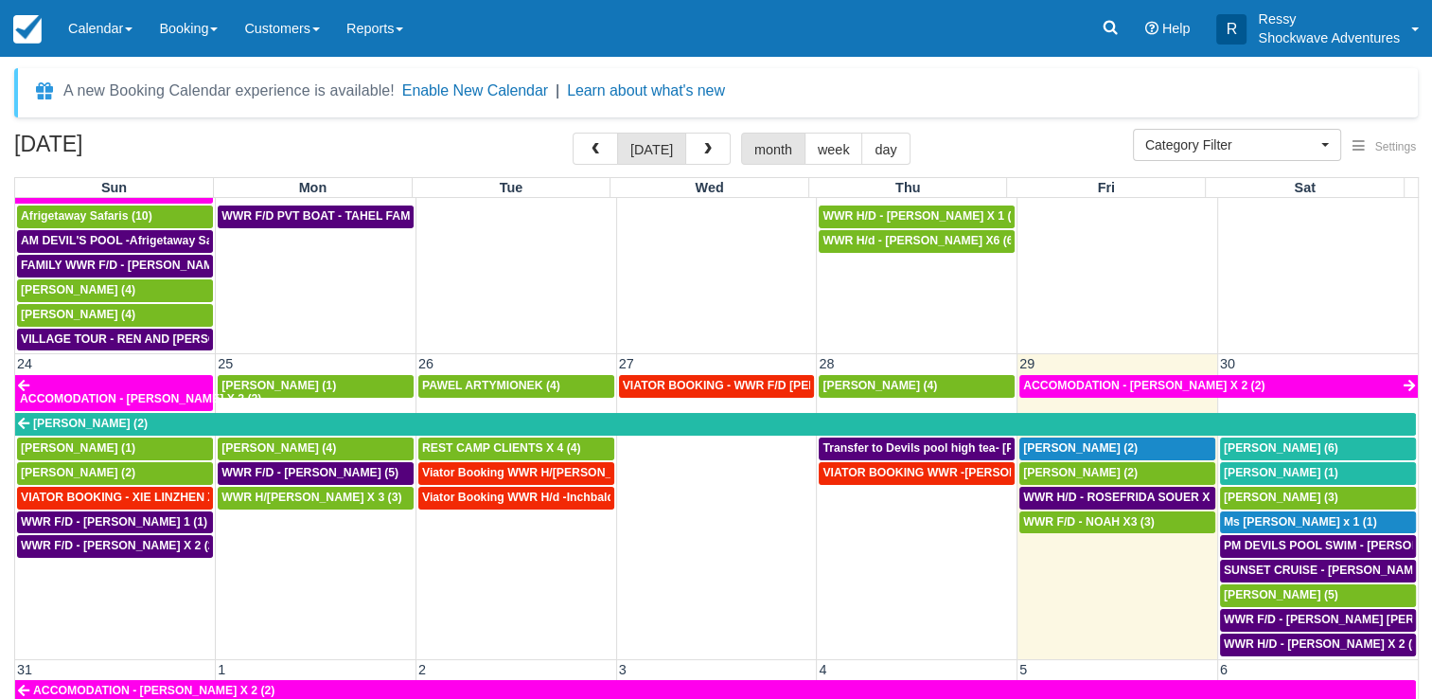
scroll to position [1269, 0]
